Goal: Information Seeking & Learning: Learn about a topic

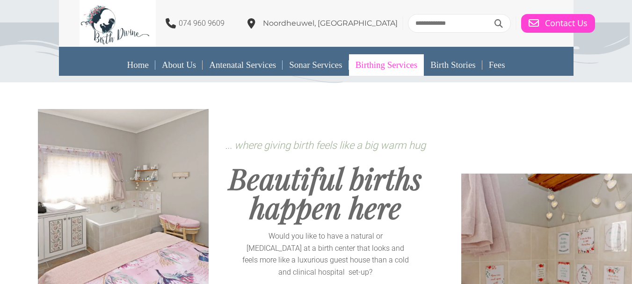
click at [400, 73] on link "Birthing Services" at bounding box center [386, 65] width 75 height 22
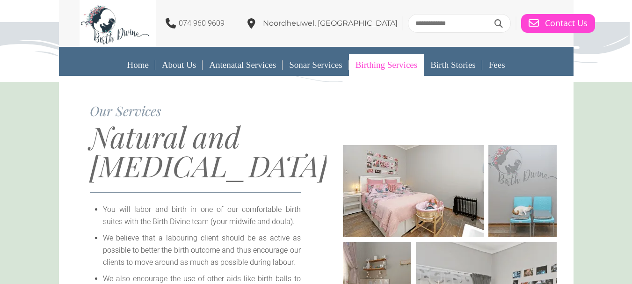
click at [502, 66] on link "Fees" at bounding box center [497, 65] width 29 height 22
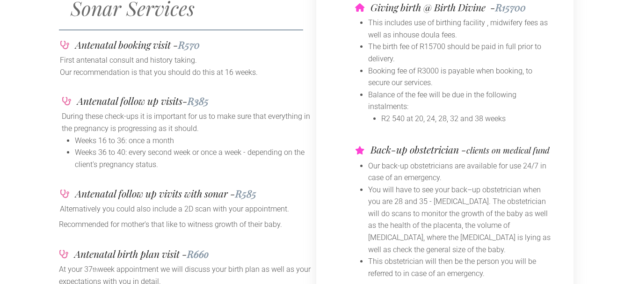
scroll to position [140, 0]
